Goal: Task Accomplishment & Management: Use online tool/utility

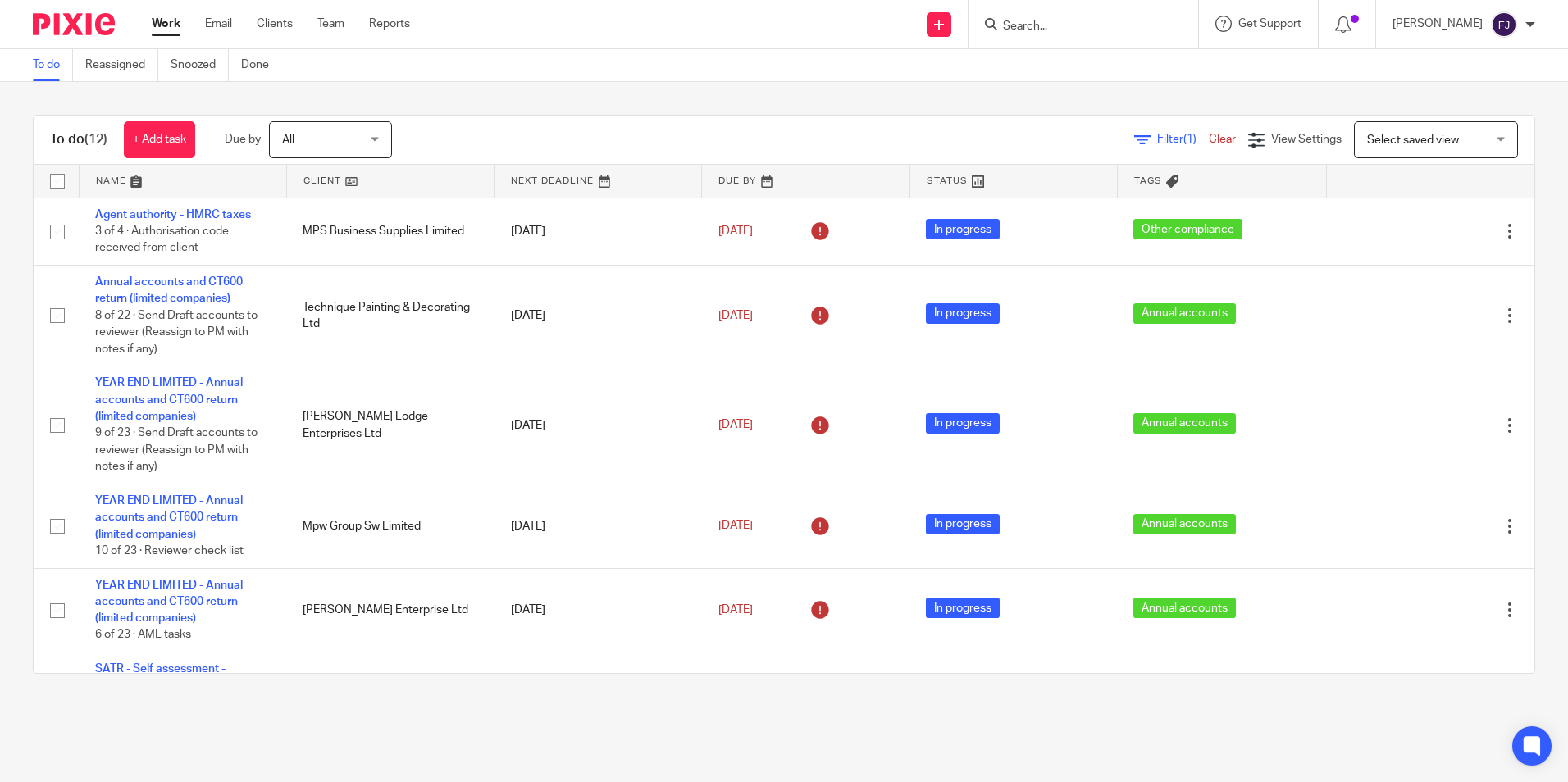
drag, startPoint x: 0, startPoint y: 0, endPoint x: 161, endPoint y: 29, distance: 163.6
click at [161, 29] on link "Work" at bounding box center [166, 24] width 29 height 16
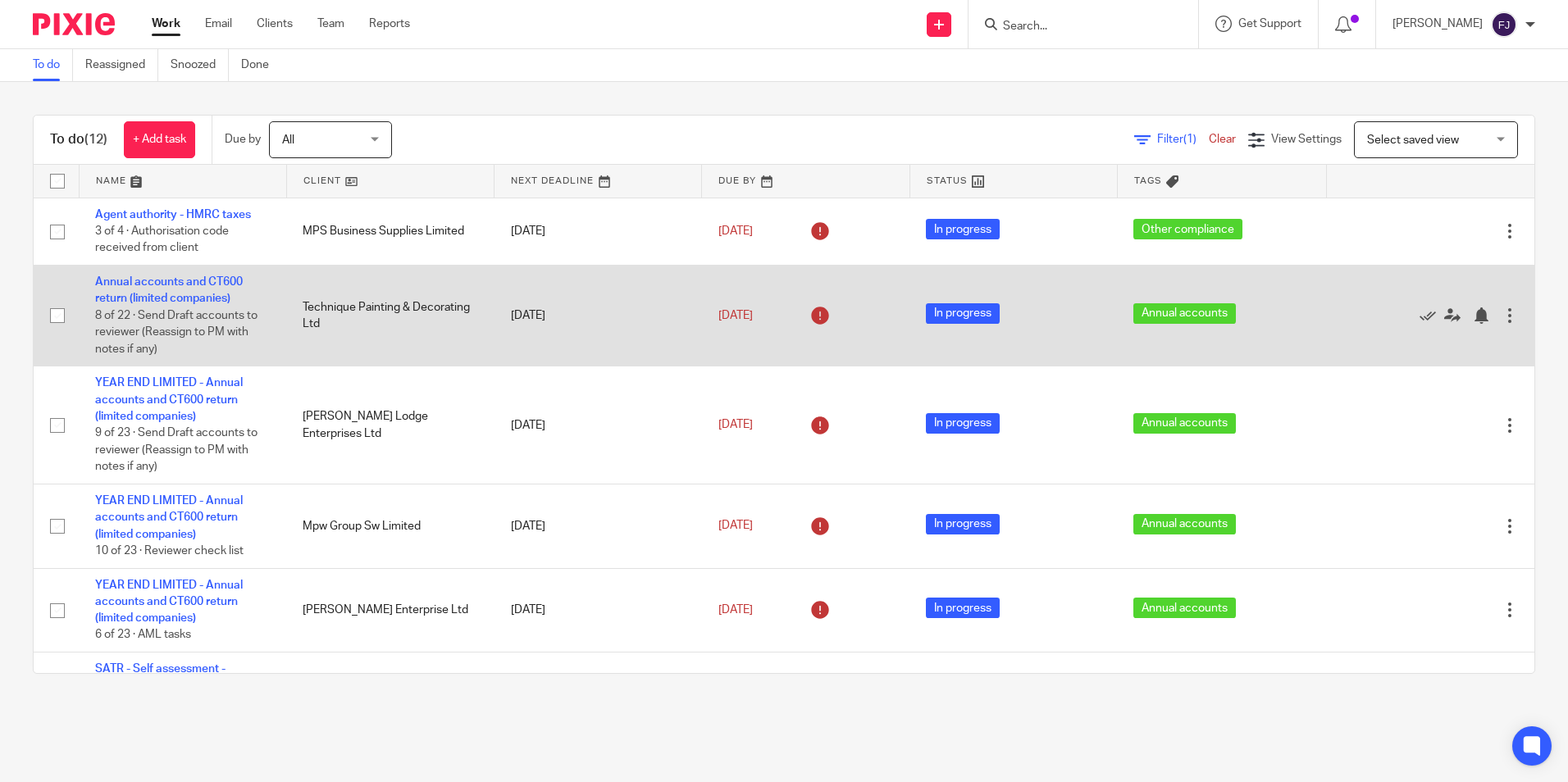
drag, startPoint x: 335, startPoint y: 320, endPoint x: 296, endPoint y: 302, distance: 43.0
click at [296, 302] on td "Technique Painting & Decorating Ltd" at bounding box center [390, 315] width 208 height 100
drag, startPoint x: 315, startPoint y: 322, endPoint x: 287, endPoint y: 297, distance: 37.5
click at [287, 297] on td "Technique Painting & Decorating Ltd" at bounding box center [390, 315] width 208 height 100
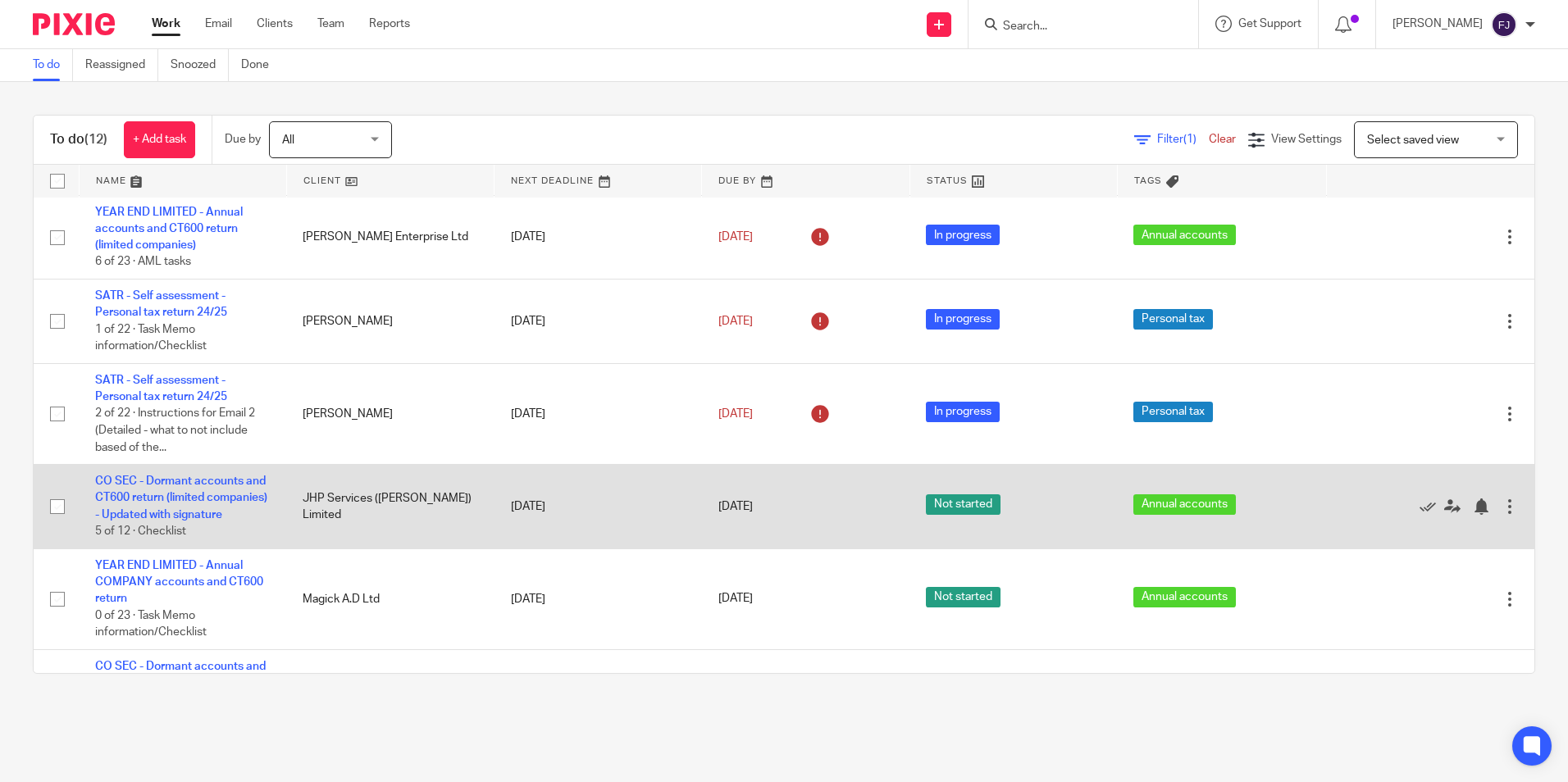
scroll to position [410, 0]
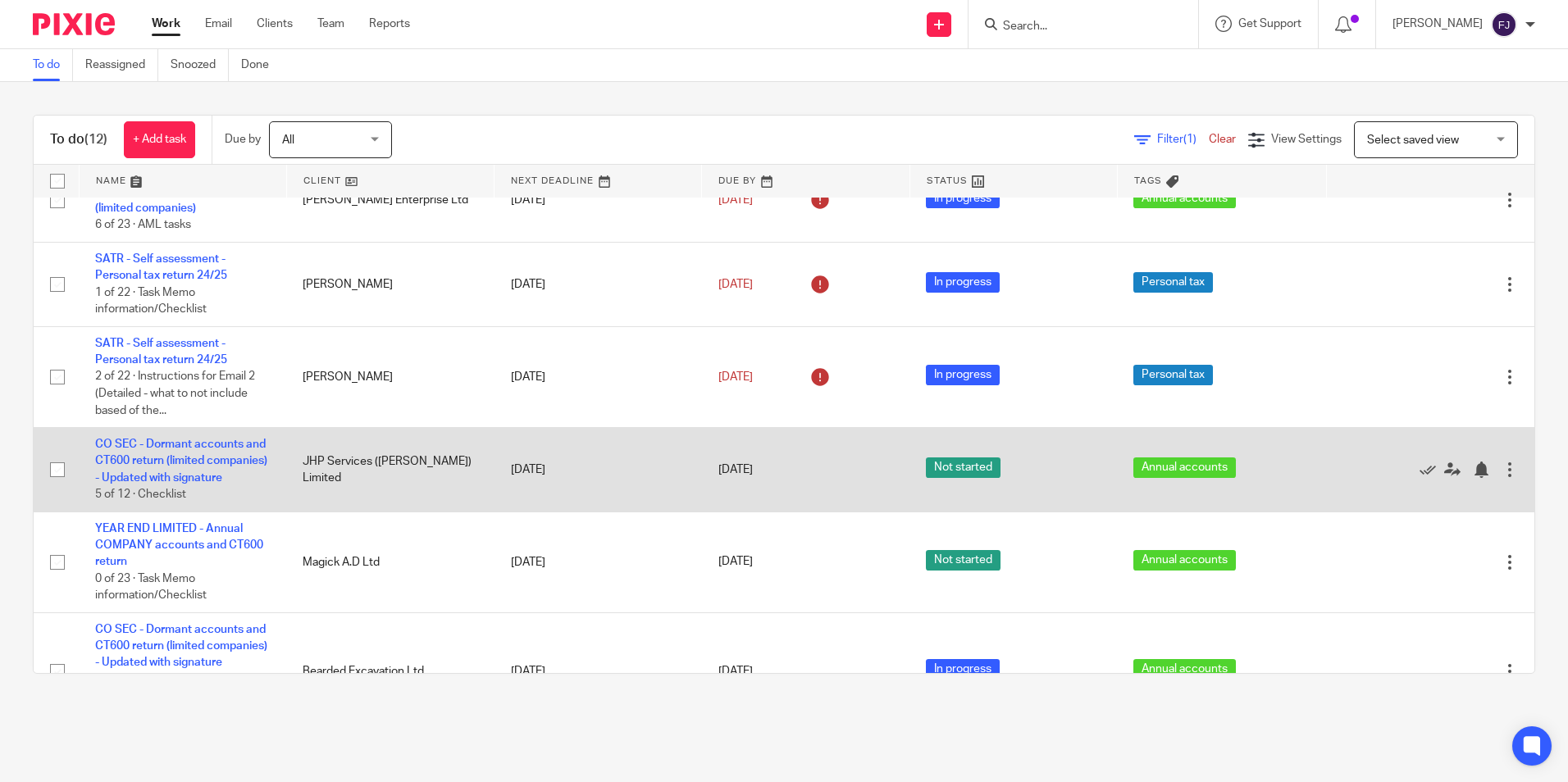
drag, startPoint x: 290, startPoint y: 477, endPoint x: 465, endPoint y: 480, distance: 175.0
click at [467, 481] on td "JHP Services ([PERSON_NAME]) Limited" at bounding box center [390, 470] width 208 height 85
click at [195, 454] on td "CO SEC - Dormant accounts and CT600 return (limited companies) - Updated with s…" at bounding box center [183, 470] width 208 height 85
click at [202, 445] on link "CO SEC - Dormant accounts and CT600 return (limited companies) - Updated with s…" at bounding box center [181, 461] width 172 height 45
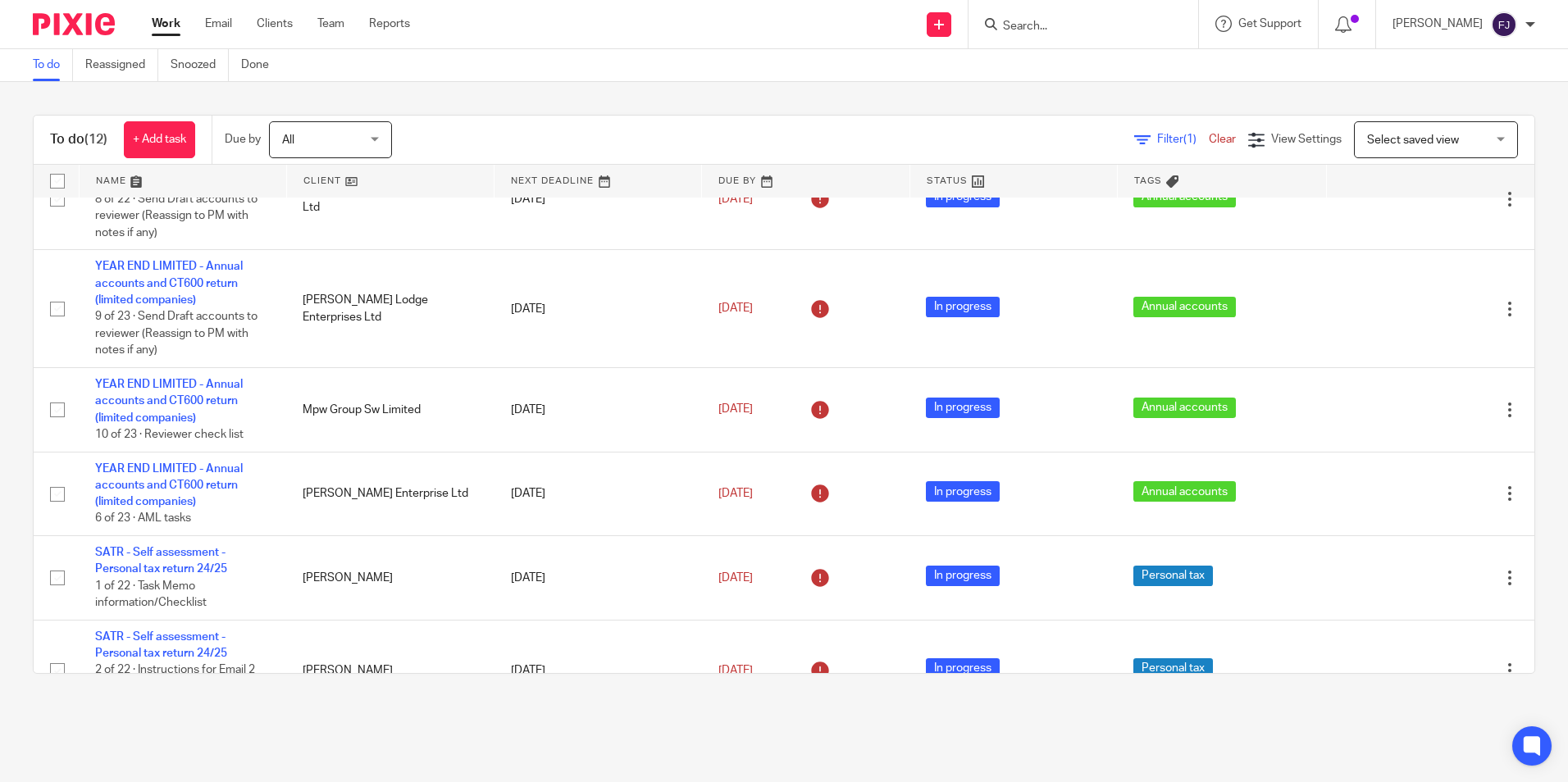
scroll to position [0, 0]
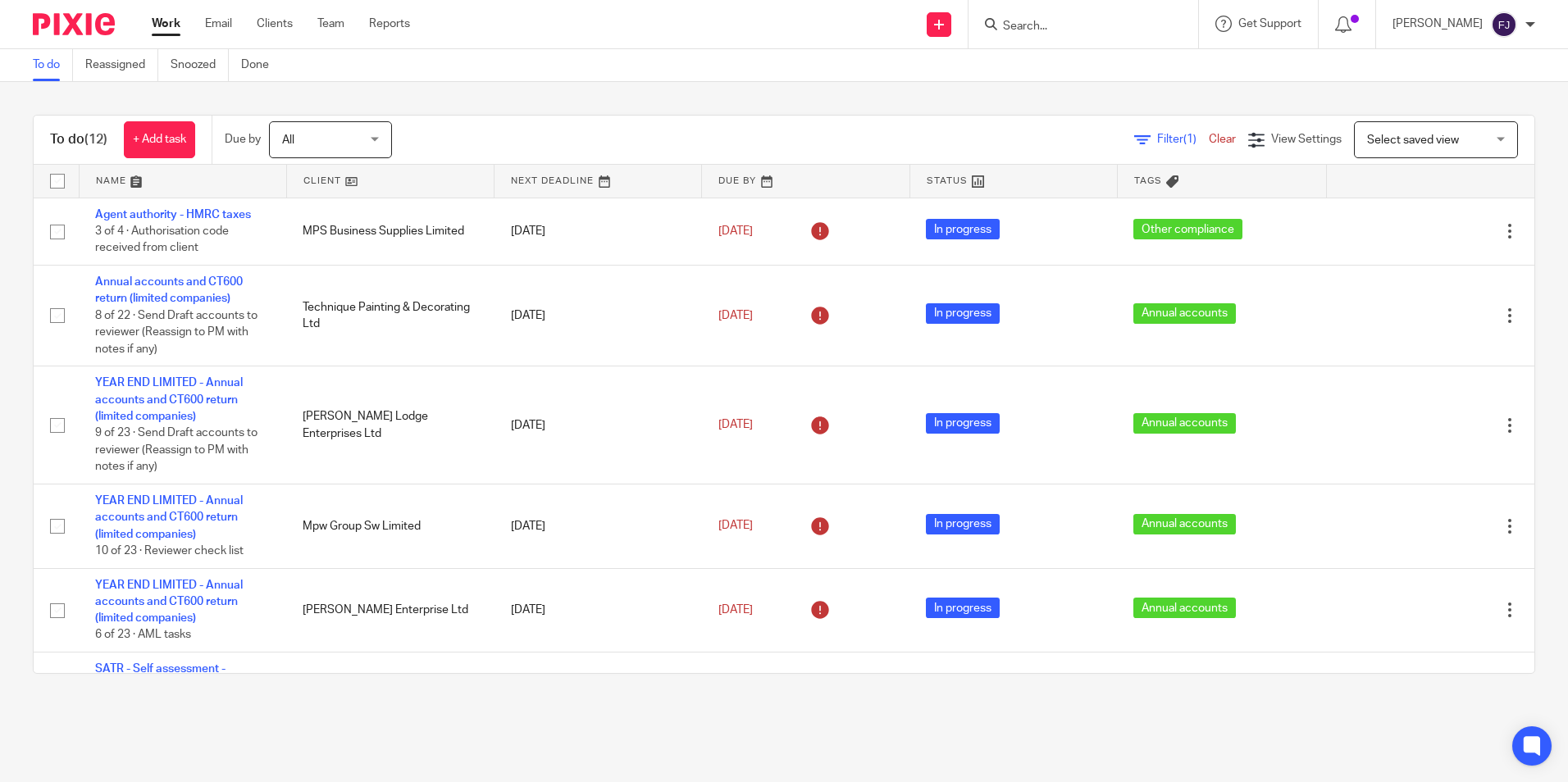
click at [787, 92] on div "To do (12) + Add task Due by All All [DATE] [DATE] This week Next week This mon…" at bounding box center [784, 394] width 1568 height 625
click at [646, 710] on main "To do Reassigned Snoozed Done To do (12) + Add task Due by All All [DATE] [DATE…" at bounding box center [784, 391] width 1568 height 782
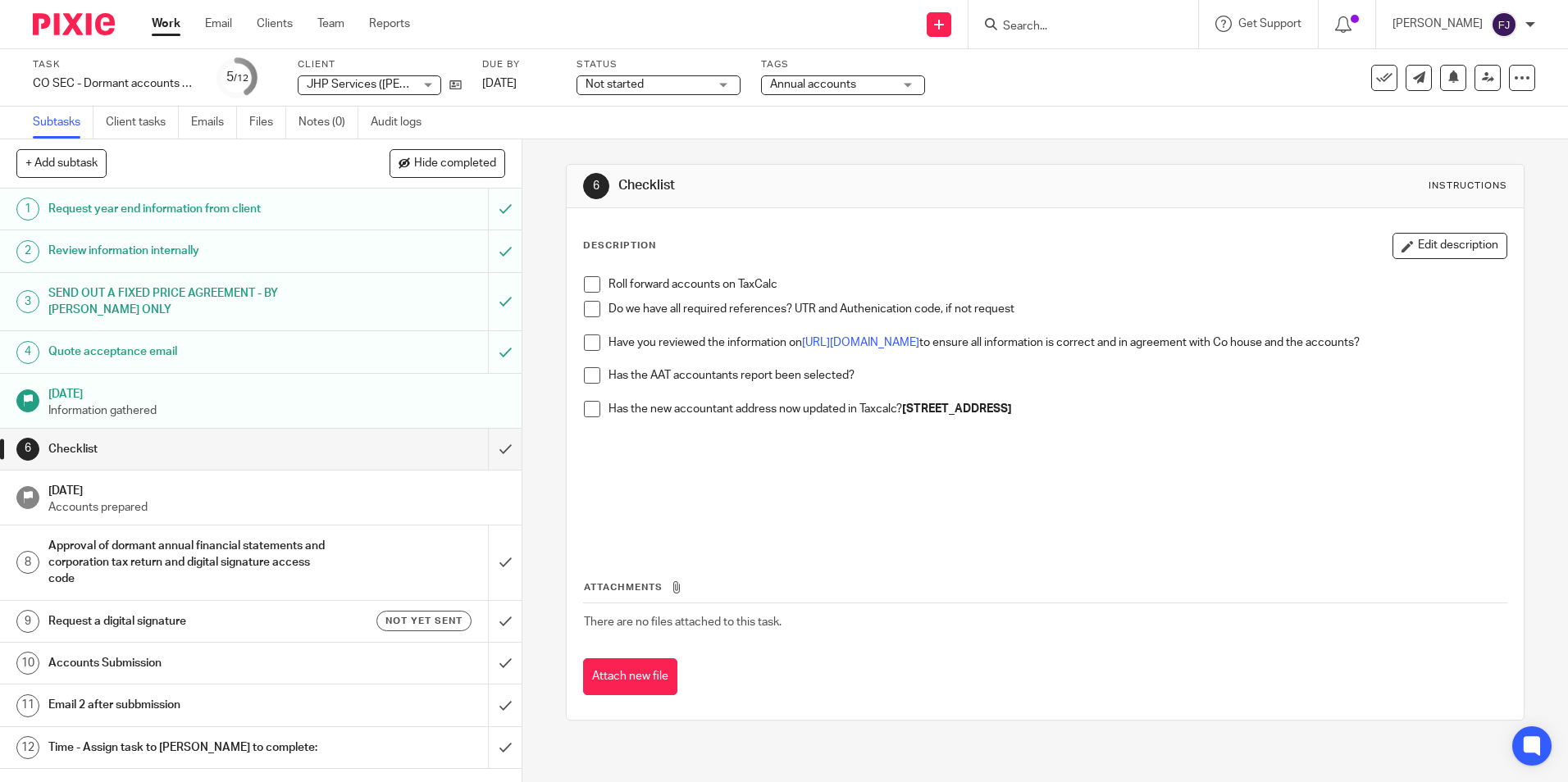
click at [348, 79] on span "JHP Services ([PERSON_NAME]) Limited" at bounding box center [411, 85] width 210 height 12
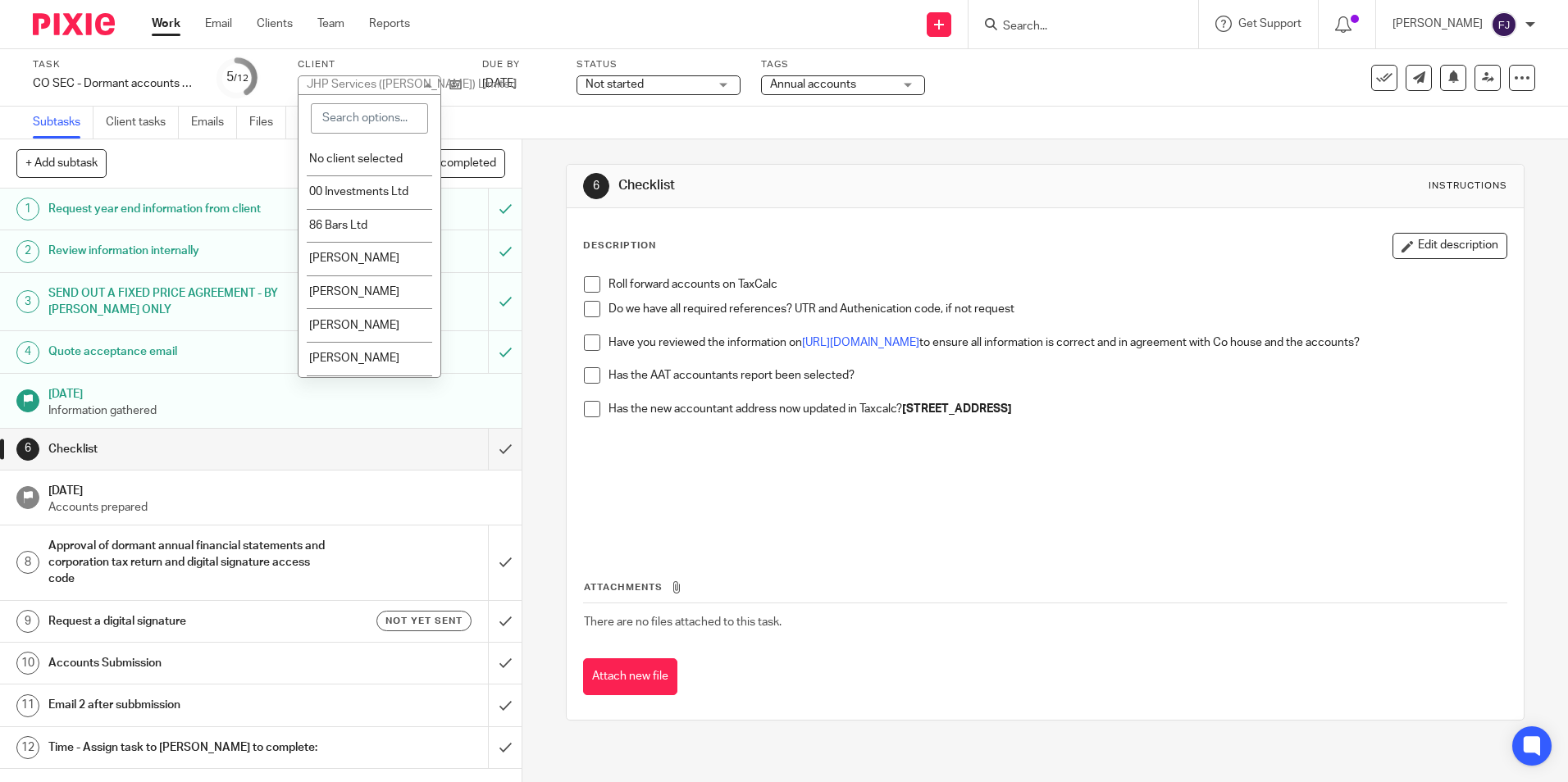
click at [829, 515] on p at bounding box center [1057, 500] width 897 height 34
